Goal: Check status: Check status

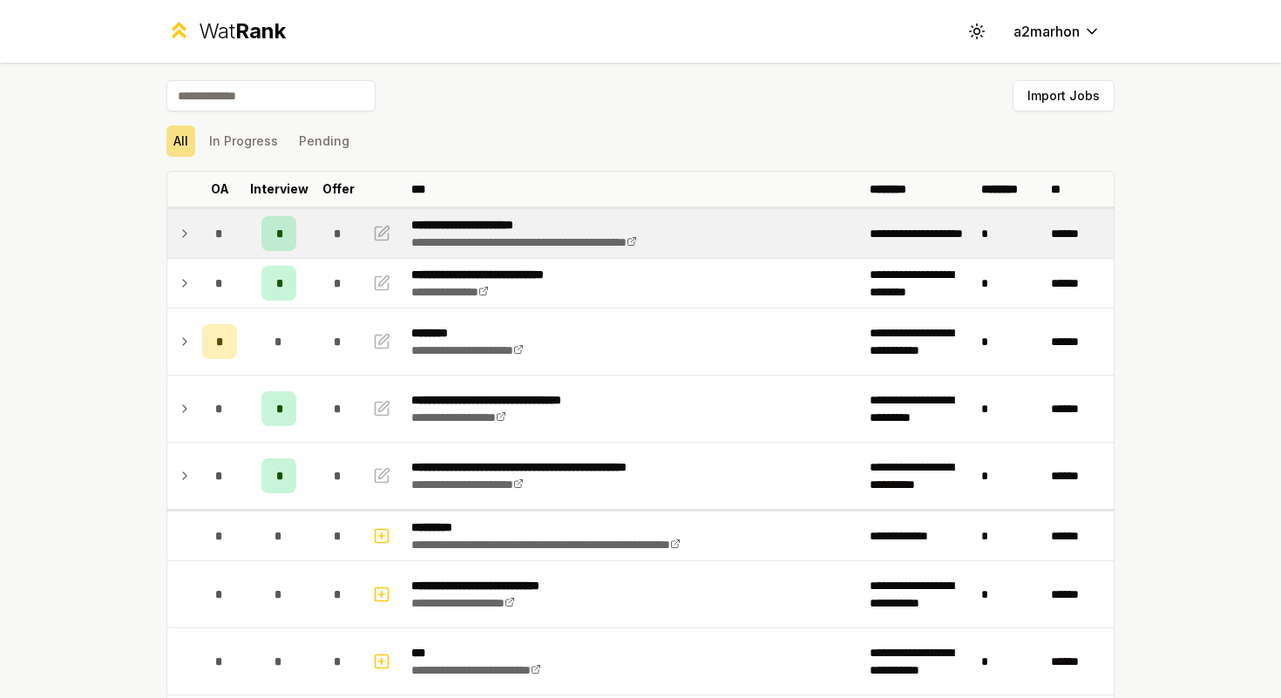
click at [183, 233] on icon at bounding box center [185, 233] width 14 height 21
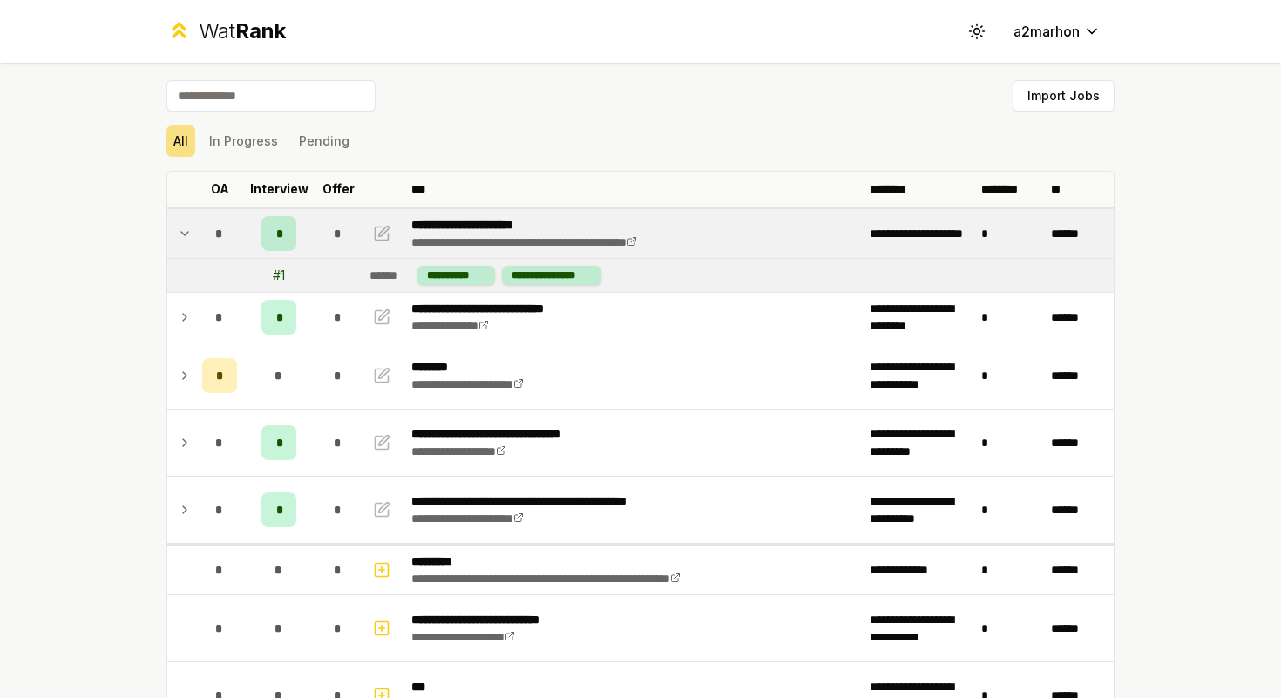
click at [196, 243] on td "*" at bounding box center [219, 233] width 49 height 49
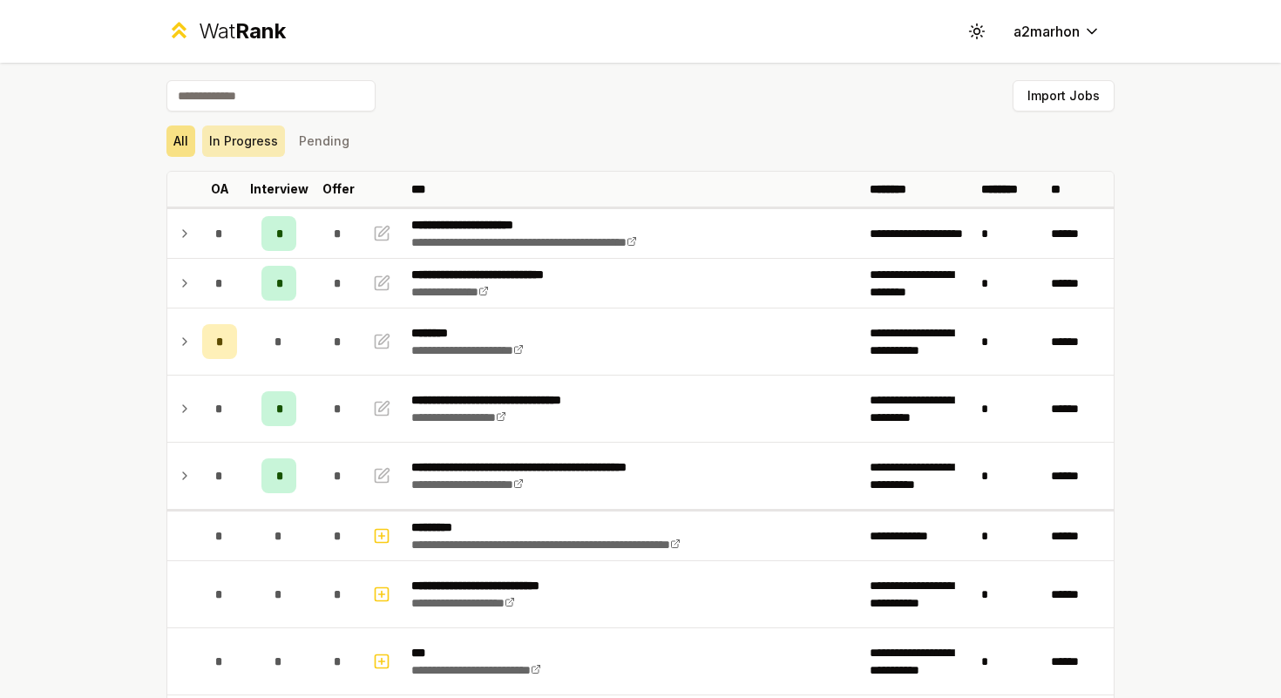
click at [260, 139] on button "In Progress" at bounding box center [243, 140] width 83 height 31
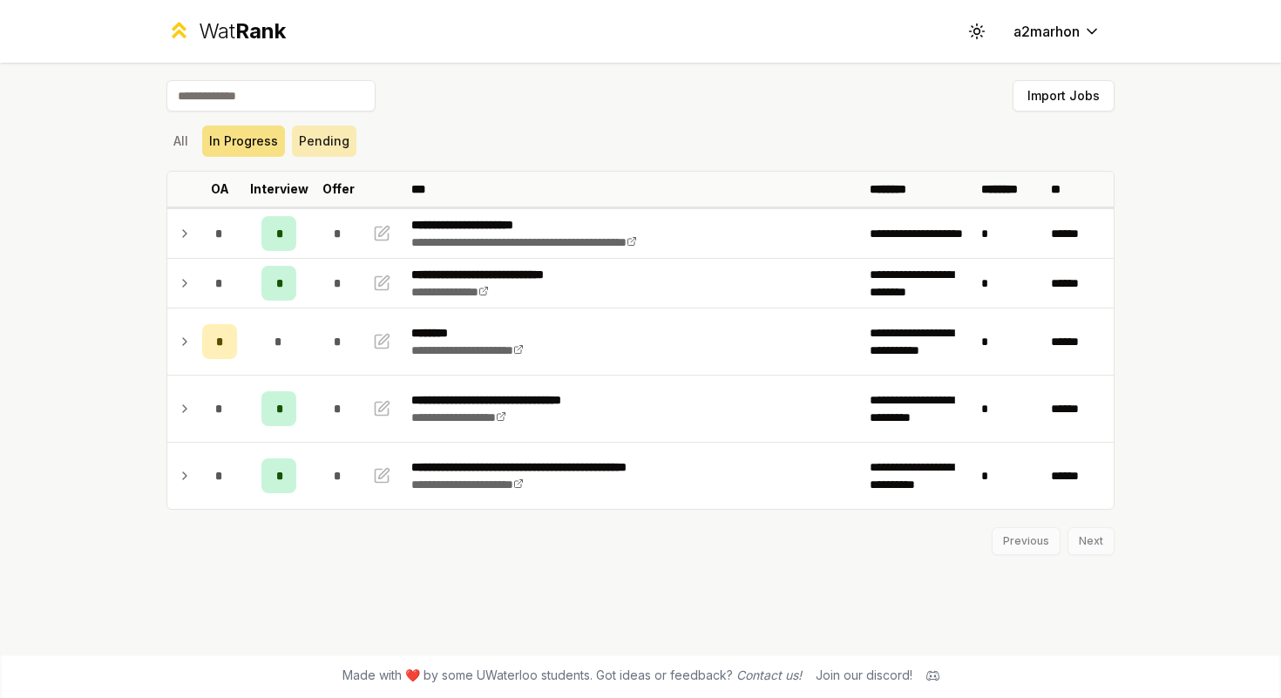
click at [338, 152] on button "Pending" at bounding box center [324, 140] width 64 height 31
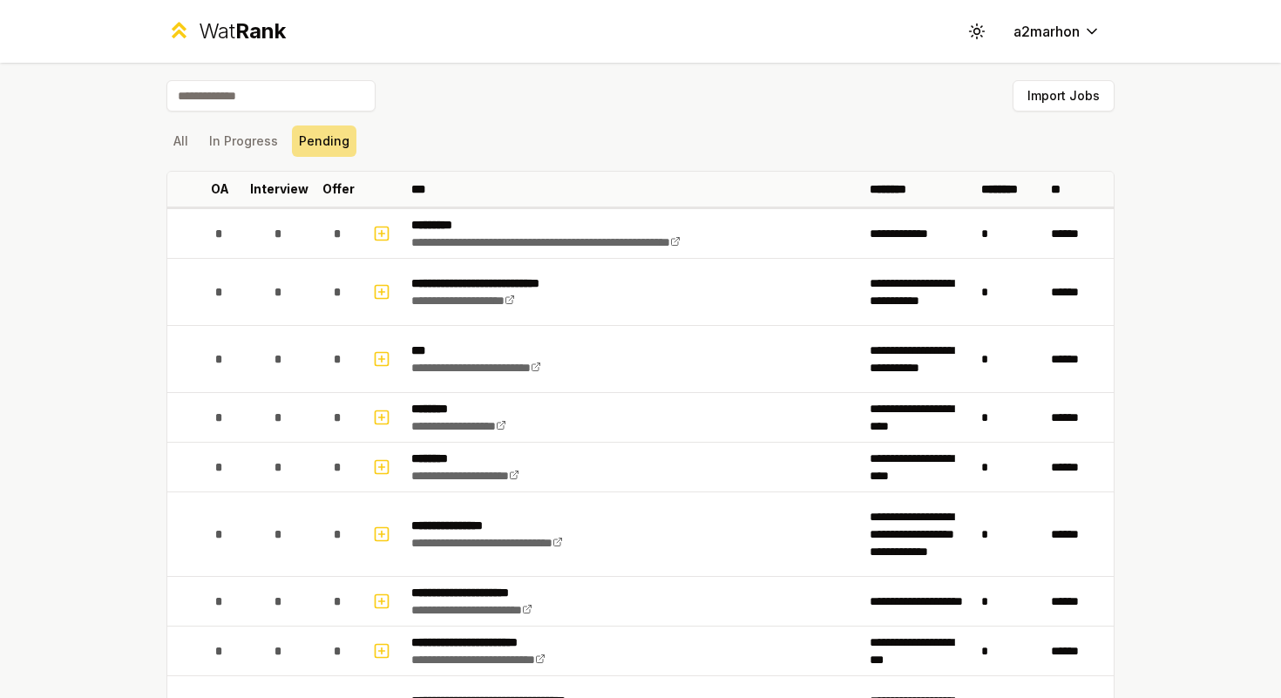
click at [196, 146] on div "All In Progress Pending" at bounding box center [640, 140] width 948 height 31
click at [169, 139] on button "All" at bounding box center [180, 140] width 29 height 31
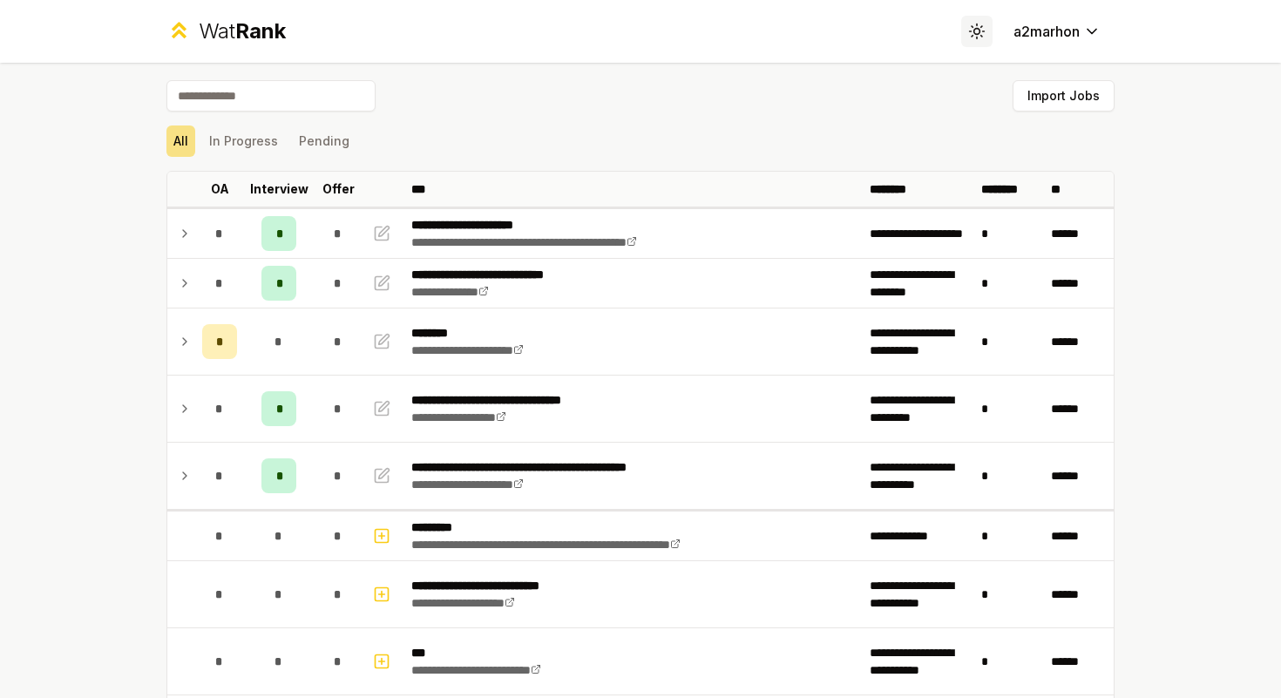
click at [982, 18] on button "Toggle theme" at bounding box center [976, 31] width 31 height 31
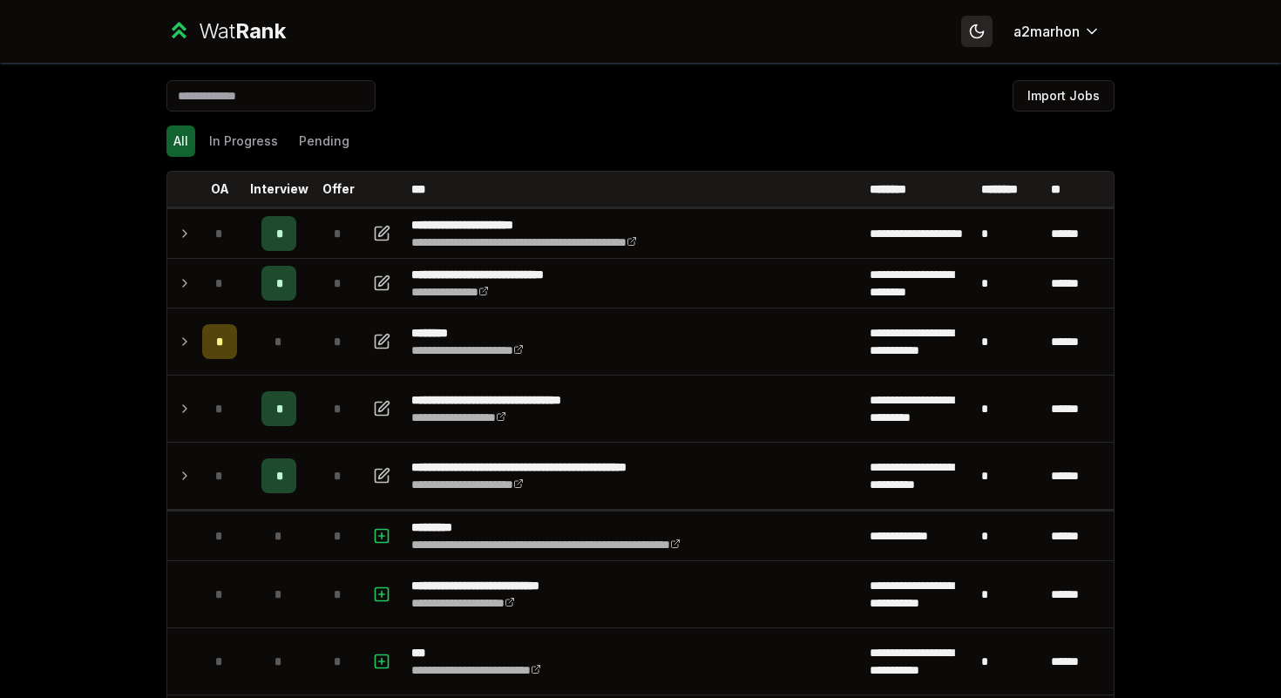
click at [979, 27] on icon at bounding box center [976, 31] width 17 height 17
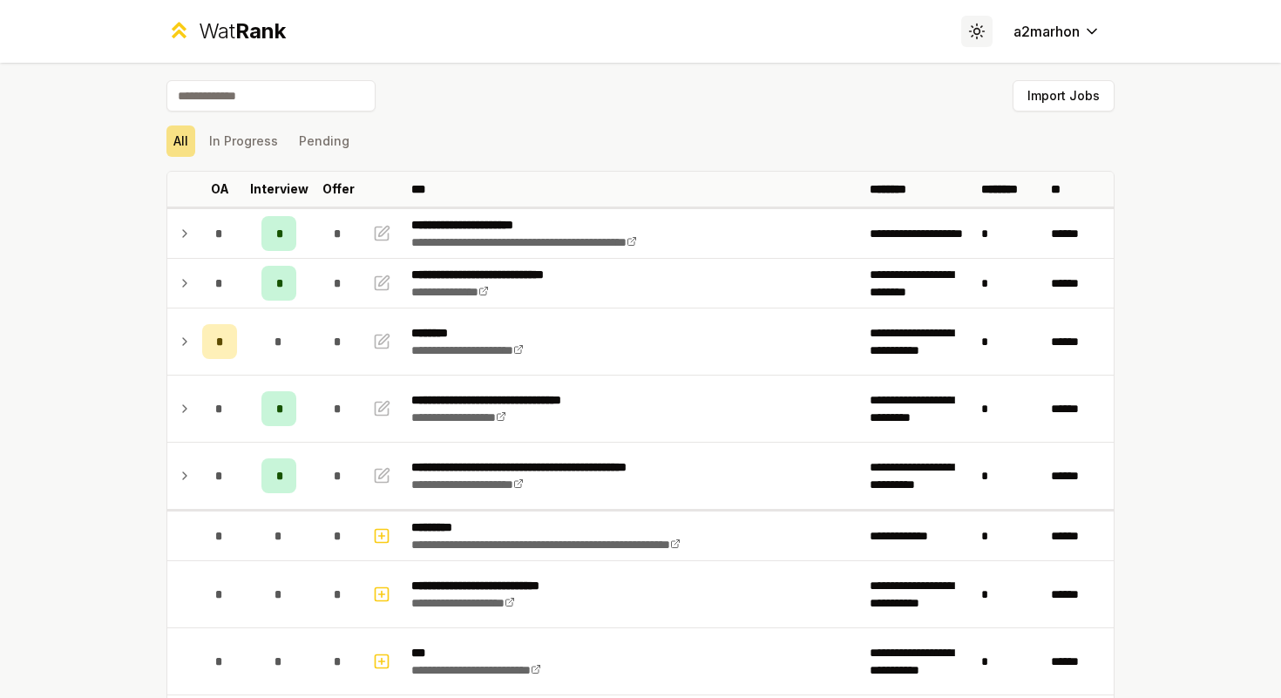
click at [981, 27] on icon at bounding box center [981, 26] width 1 height 1
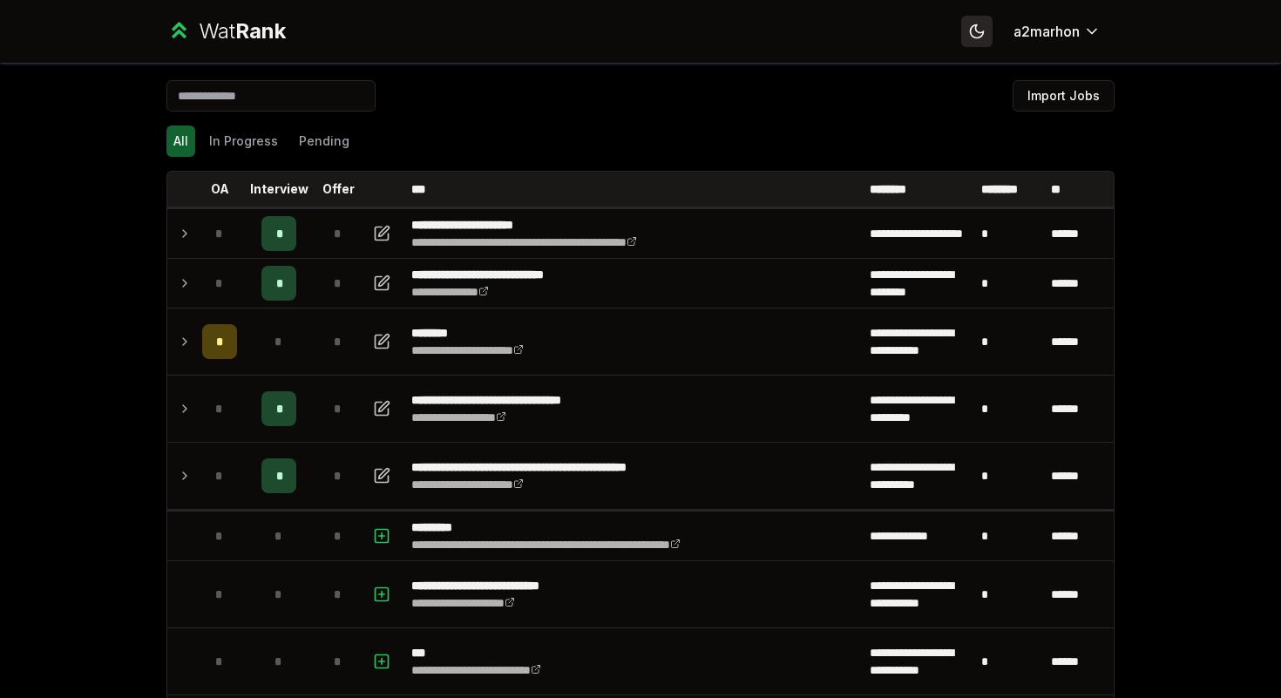
click at [979, 27] on icon at bounding box center [976, 31] width 17 height 17
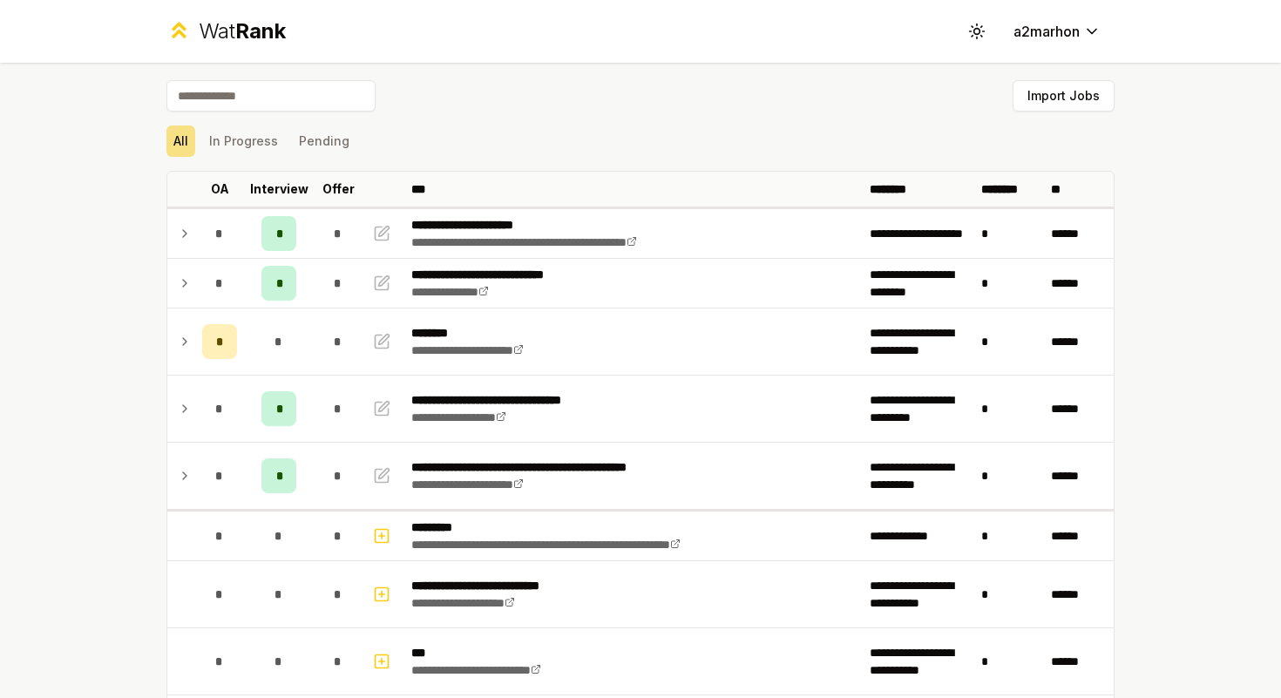
click at [874, 111] on div "Import Jobs" at bounding box center [640, 99] width 948 height 38
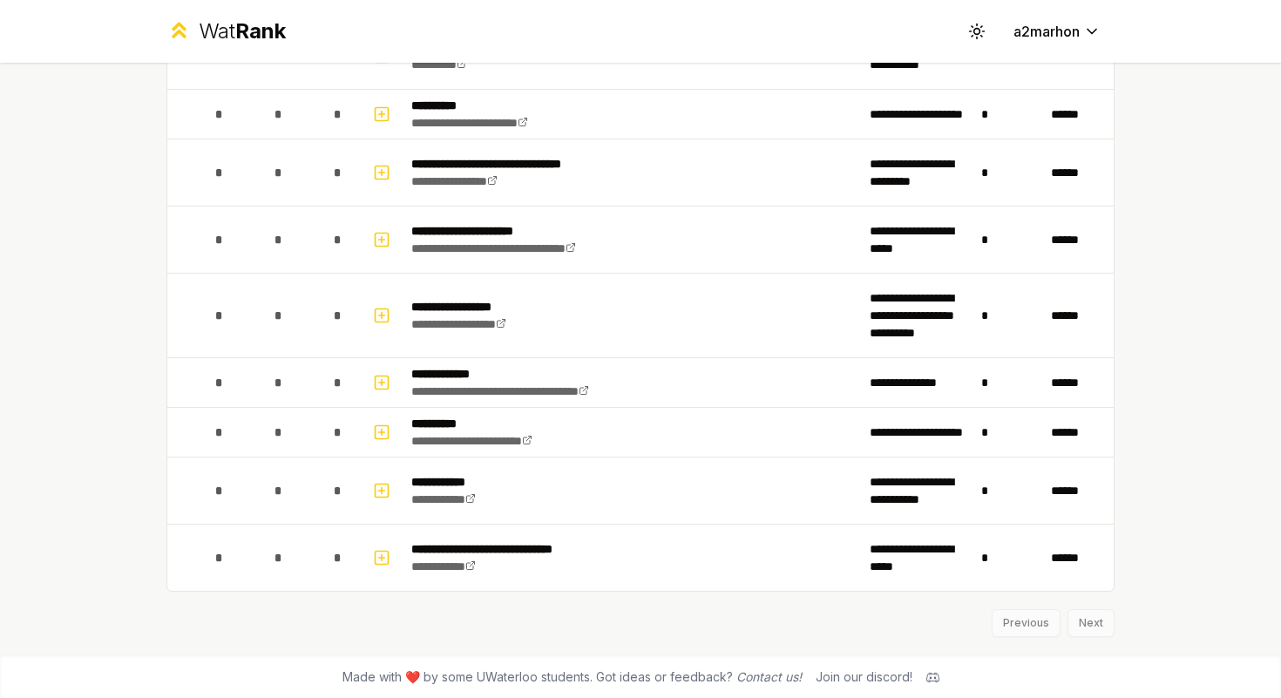
scroll to position [958, 0]
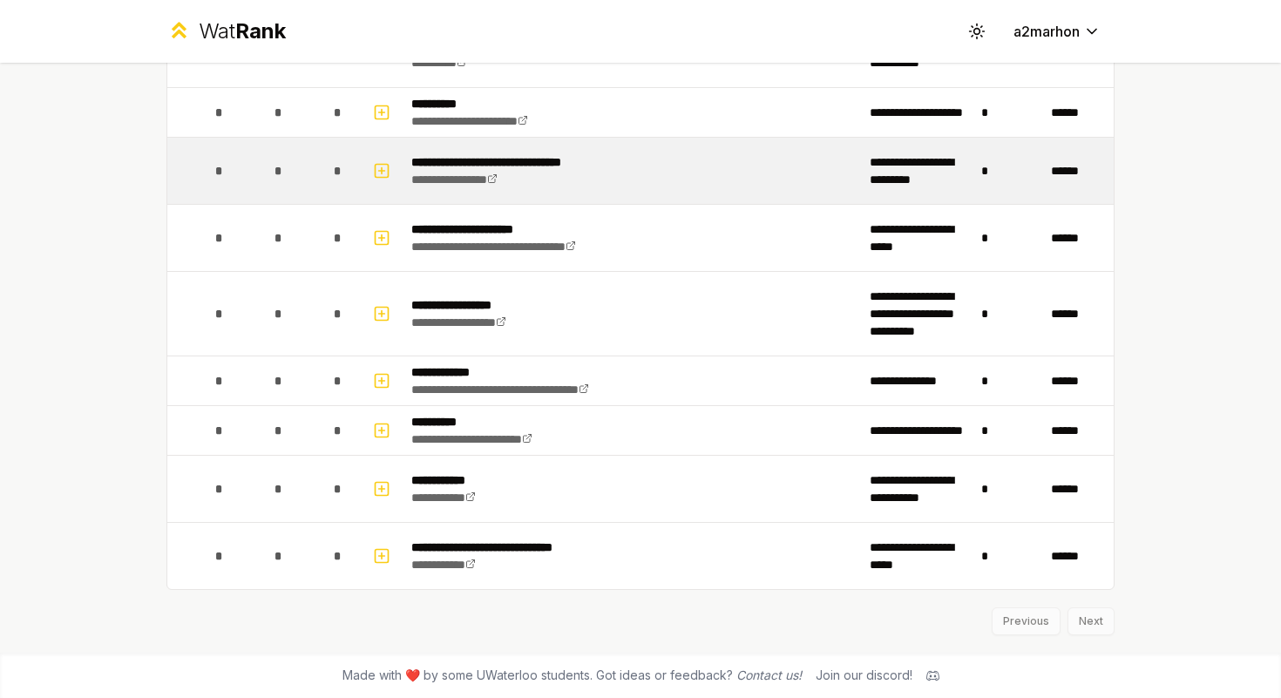
click at [1030, 168] on td "*" at bounding box center [1009, 171] width 70 height 66
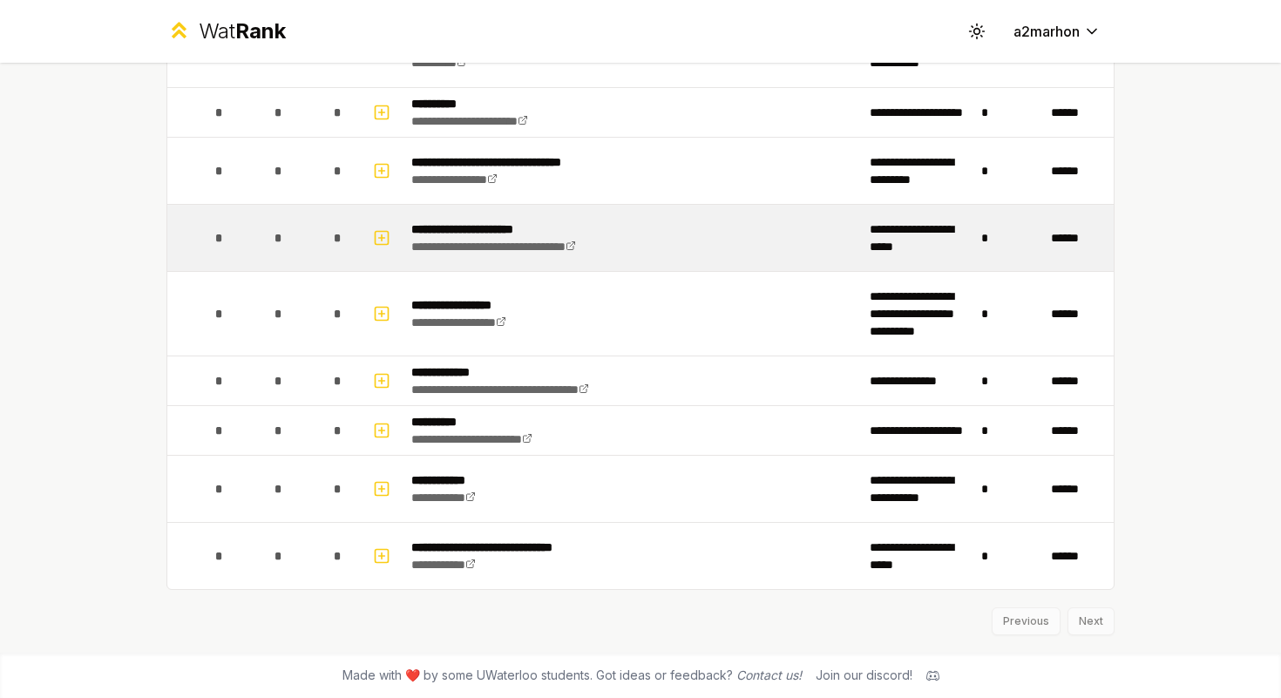
scroll to position [0, 0]
